Goal: Find specific page/section: Find specific page/section

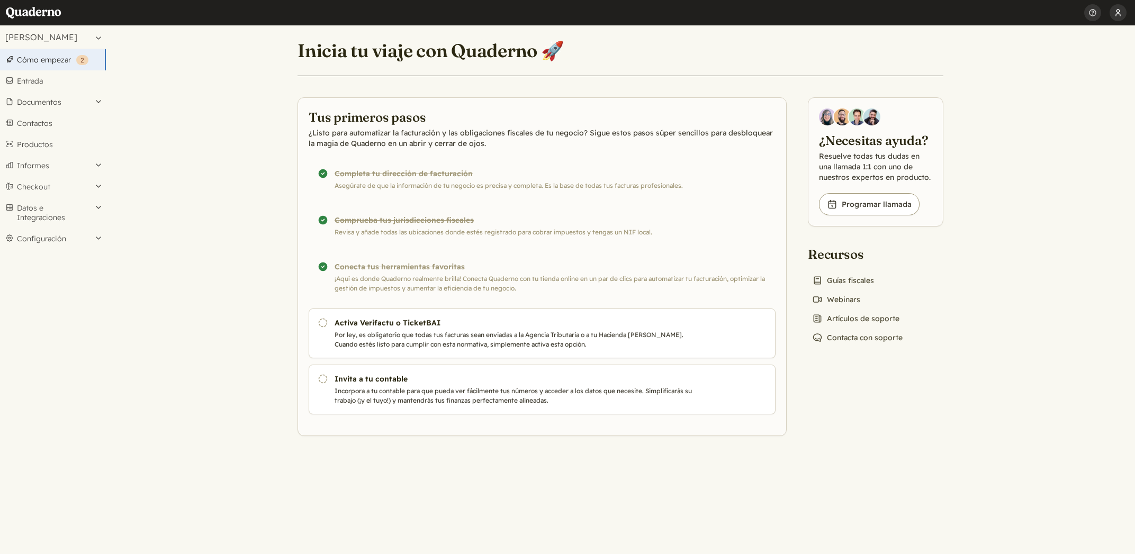
click at [1112, 17] on button "[PERSON_NAME]" at bounding box center [1118, 12] width 17 height 25
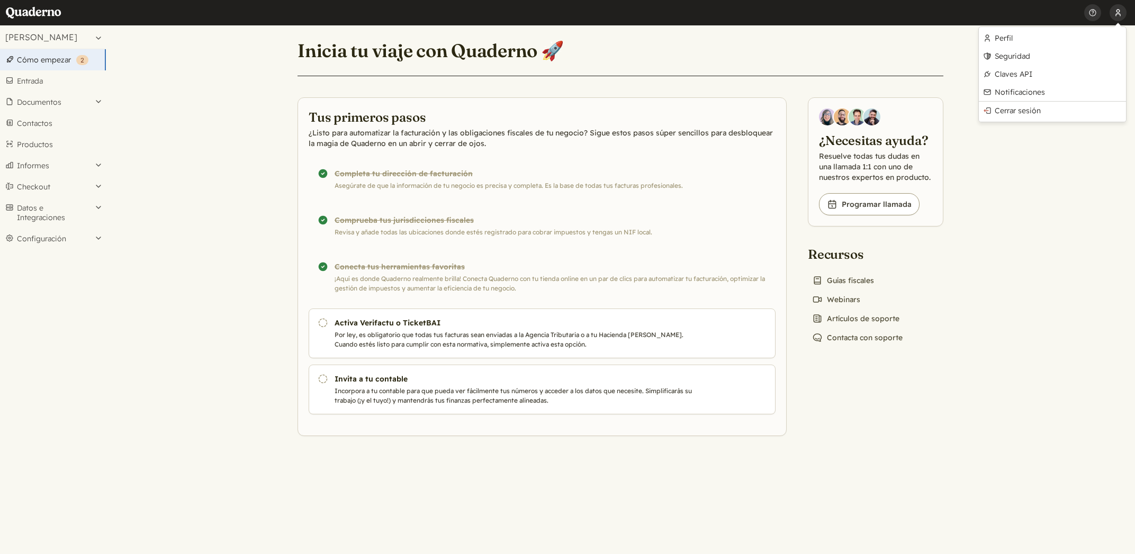
click at [1116, 15] on button "[PERSON_NAME]" at bounding box center [1118, 12] width 17 height 25
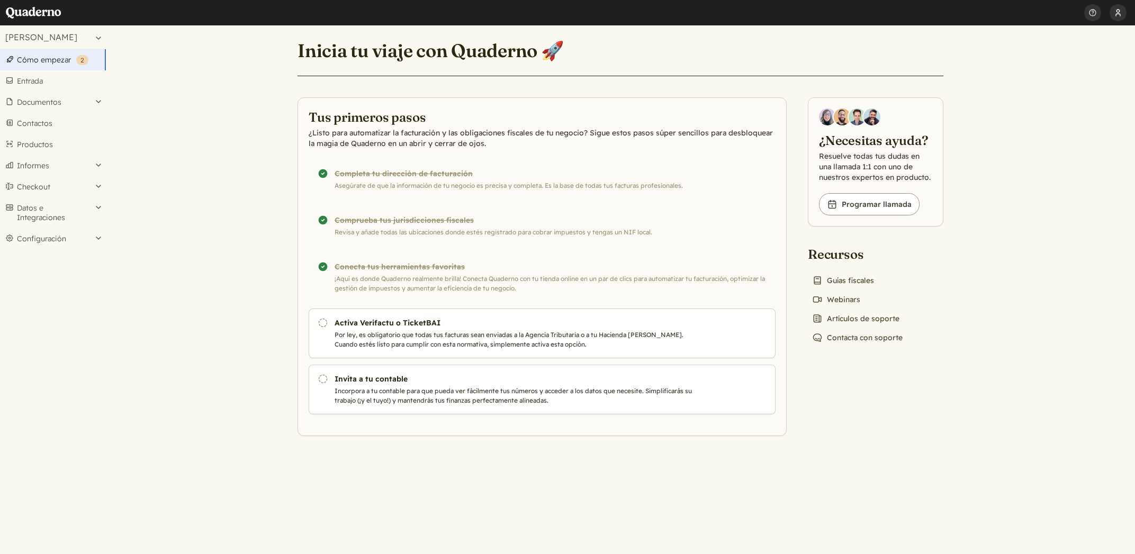
click at [1116, 15] on button "[PERSON_NAME]" at bounding box center [1118, 12] width 17 height 25
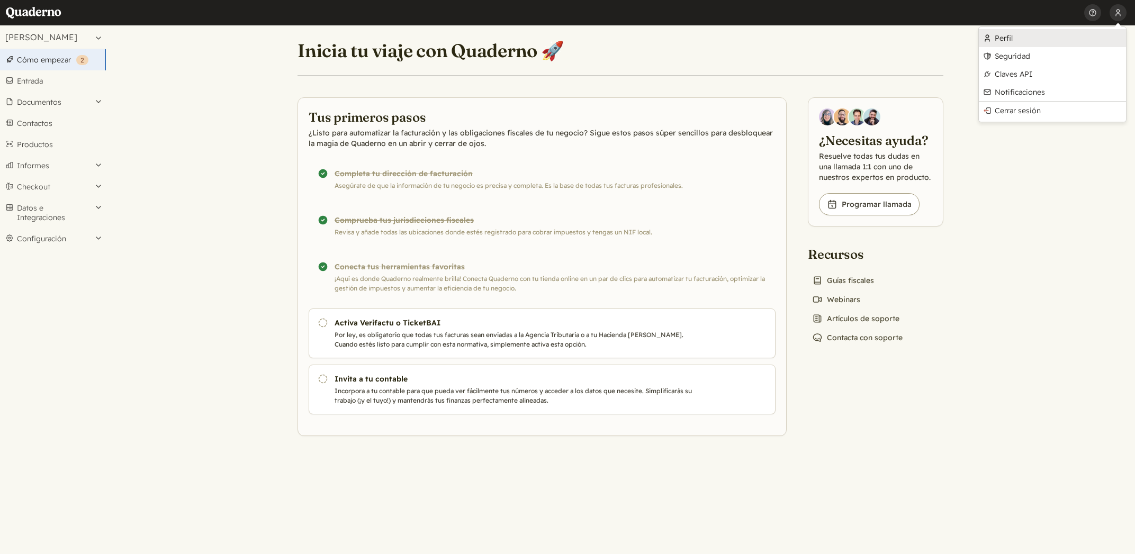
click at [1099, 33] on link "Perfil" at bounding box center [1052, 38] width 147 height 18
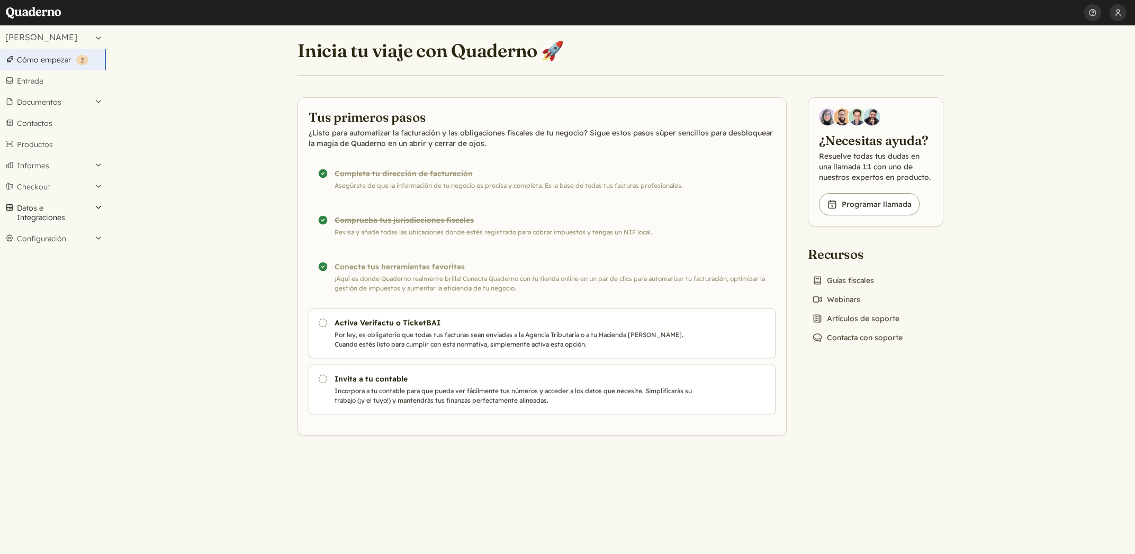
click at [56, 214] on button "Datos e Integraciones" at bounding box center [53, 212] width 106 height 31
click at [60, 241] on link "Integraciones" at bounding box center [53, 235] width 106 height 15
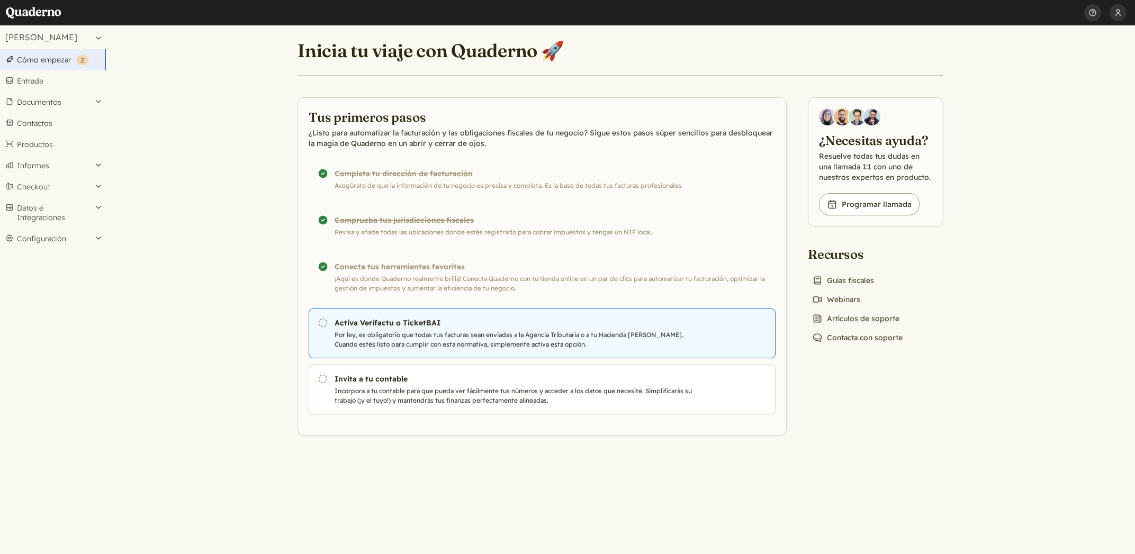
click at [371, 328] on h3 "Activa Verifactu o TicketBAI" at bounding box center [515, 323] width 361 height 11
